Goal: Information Seeking & Learning: Learn about a topic

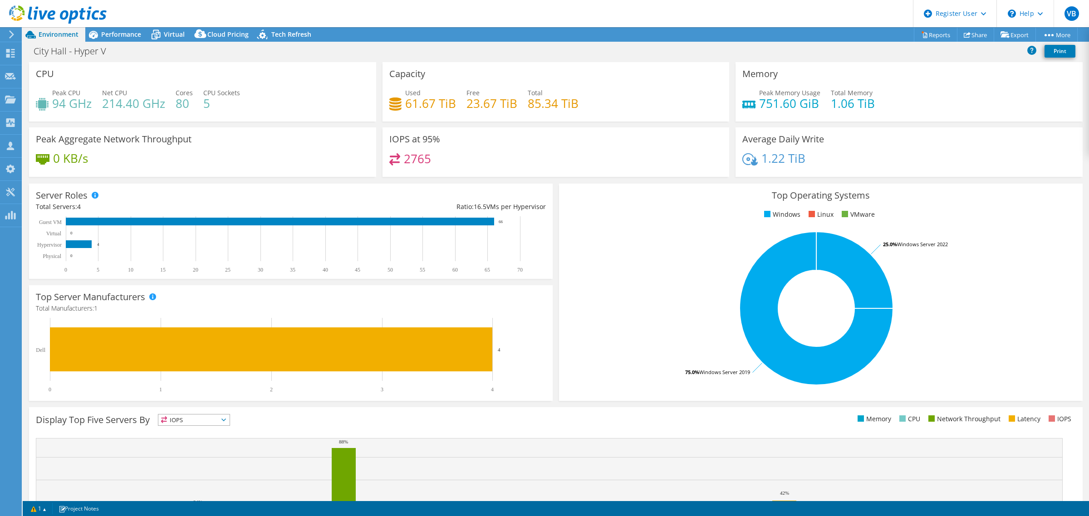
select select "USD"
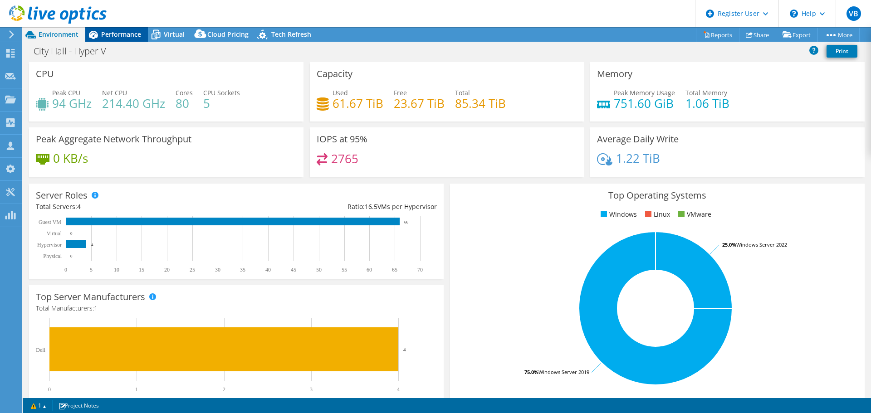
click at [113, 32] on span "Performance" at bounding box center [121, 34] width 40 height 9
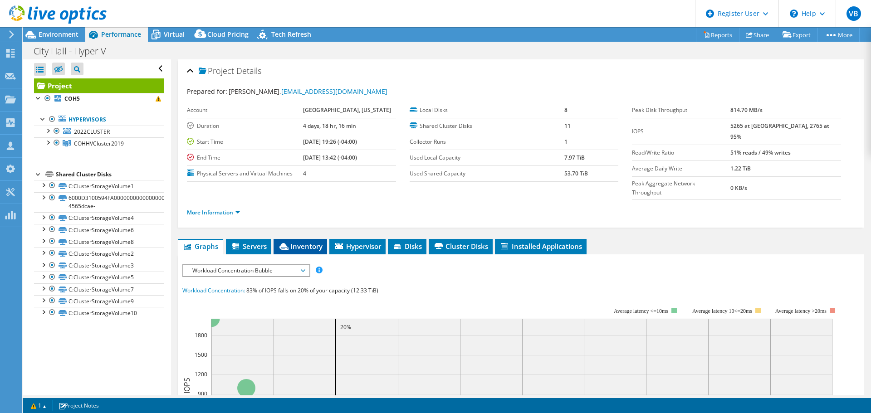
click at [319, 242] on span "Inventory" at bounding box center [300, 246] width 44 height 9
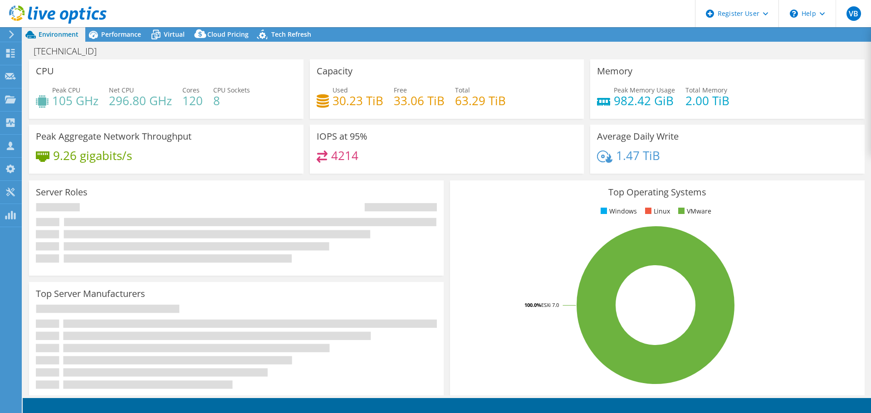
select select "USD"
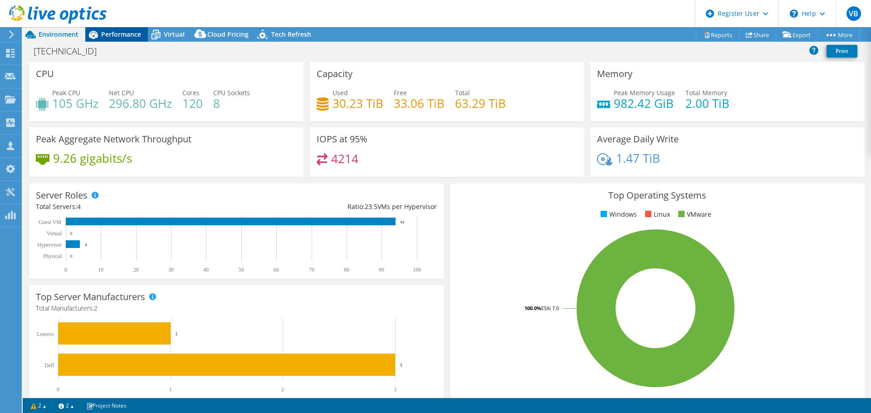
click at [123, 36] on span "Performance" at bounding box center [121, 34] width 40 height 9
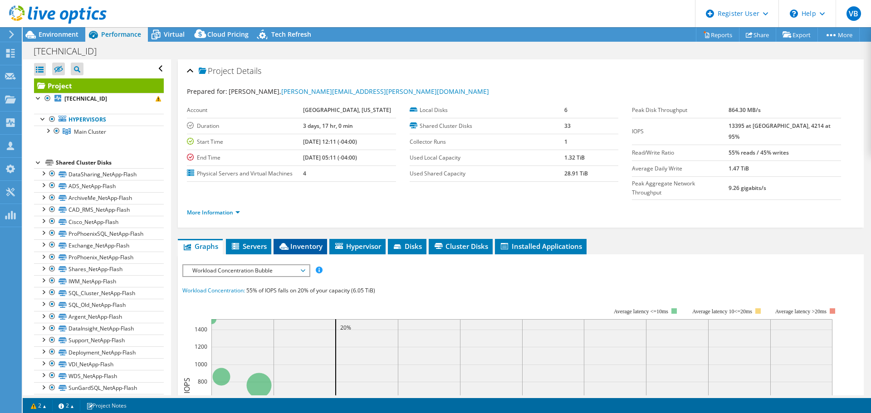
click at [291, 239] on li "Inventory" at bounding box center [301, 246] width 54 height 15
